Goal: Find specific page/section: Find specific page/section

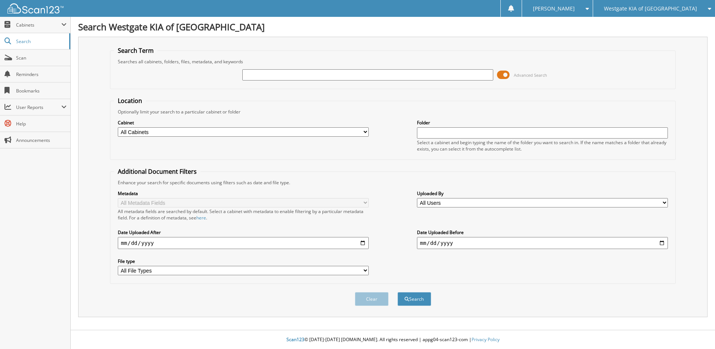
click at [672, 12] on div "Westgate KIA of [GEOGRAPHIC_DATA]" at bounding box center [654, 8] width 114 height 17
click at [651, 25] on link "Westgate Cheverolet of Burgaw" at bounding box center [654, 23] width 122 height 13
type input "16222536"
click at [398, 292] on button "Search" at bounding box center [415, 299] width 34 height 14
